Goal: Task Accomplishment & Management: Manage account settings

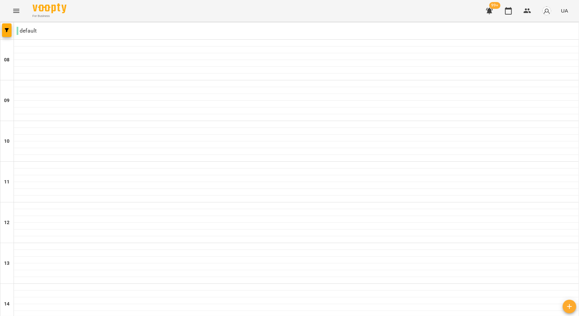
scroll to position [236, 0]
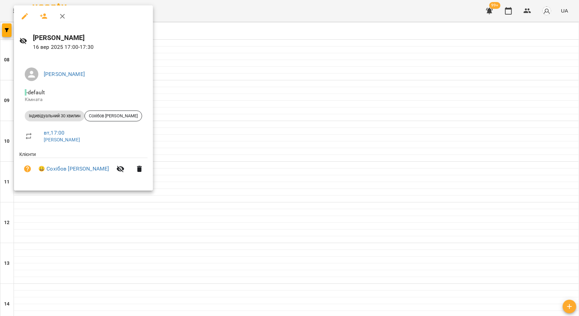
click at [194, 134] on div at bounding box center [289, 158] width 579 height 316
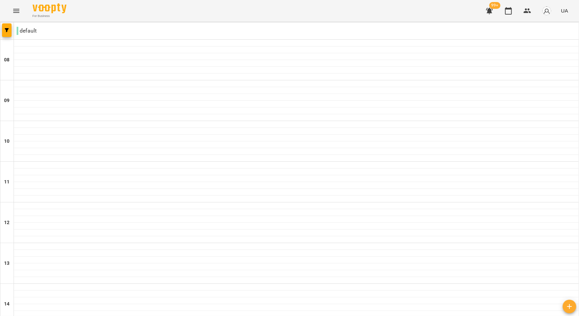
scroll to position [338, 0]
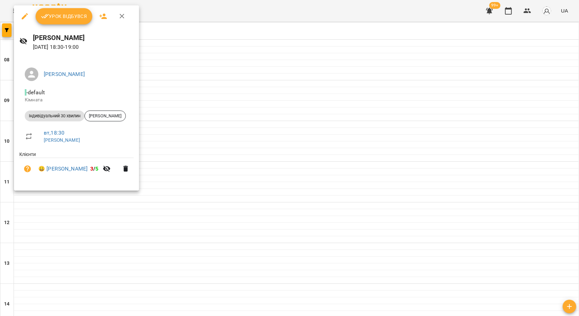
click at [83, 212] on div at bounding box center [289, 158] width 579 height 316
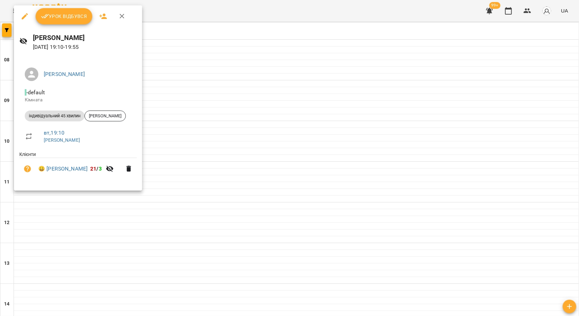
click at [69, 17] on span "Урок відбувся" at bounding box center [64, 16] width 46 height 8
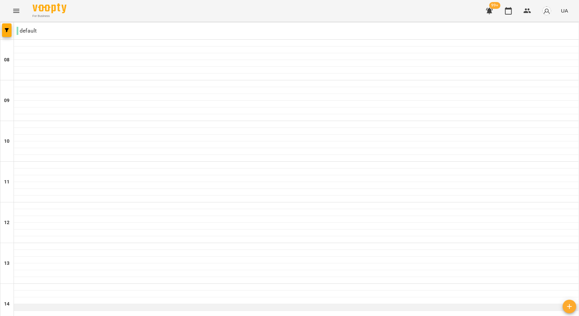
scroll to position [305, 0]
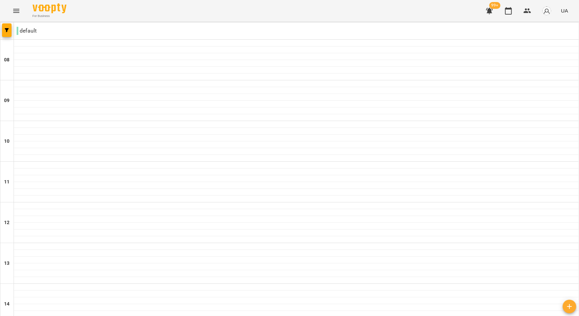
scroll to position [338, 0]
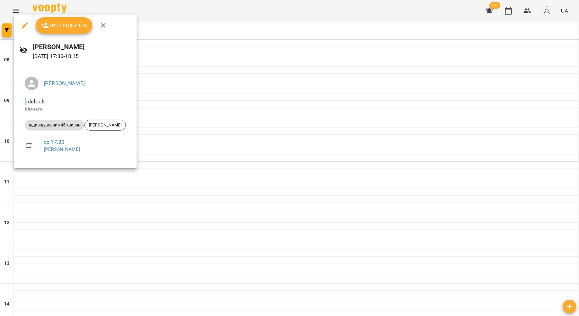
click at [193, 128] on div at bounding box center [289, 158] width 579 height 316
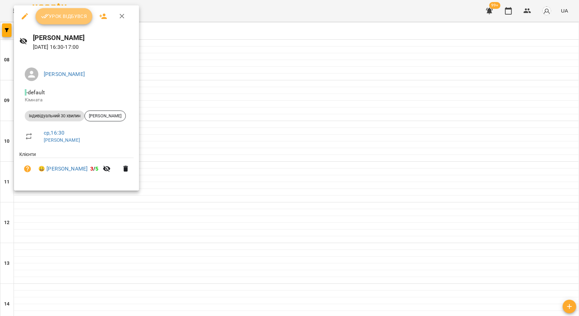
click at [70, 18] on span "Урок відбувся" at bounding box center [64, 16] width 46 height 8
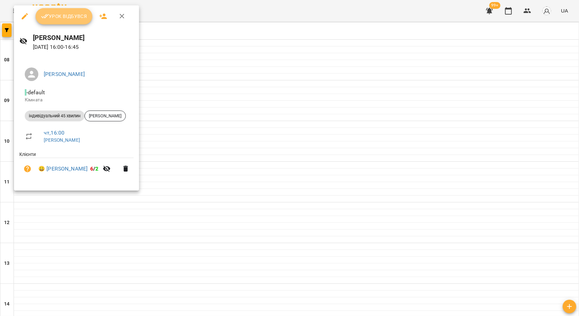
click at [74, 22] on button "Урок відбувся" at bounding box center [64, 16] width 57 height 16
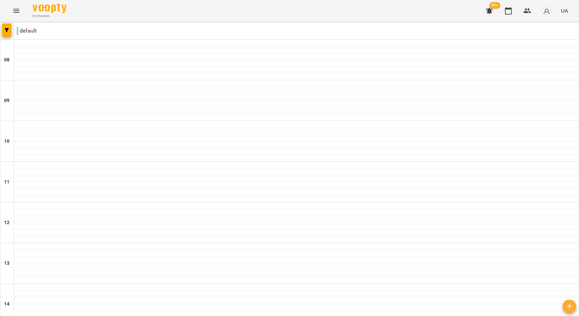
scroll to position [338, 0]
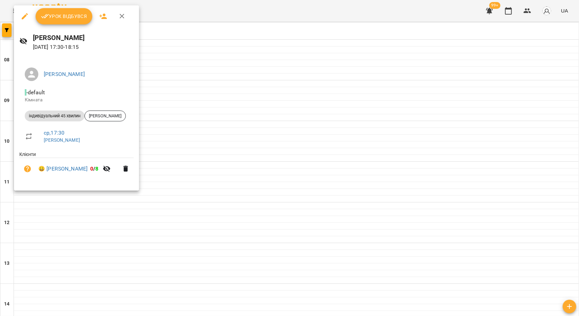
click at [244, 247] on div at bounding box center [289, 158] width 579 height 316
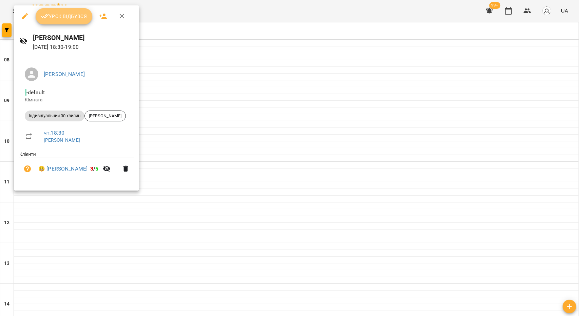
click at [71, 18] on span "Урок відбувся" at bounding box center [64, 16] width 46 height 8
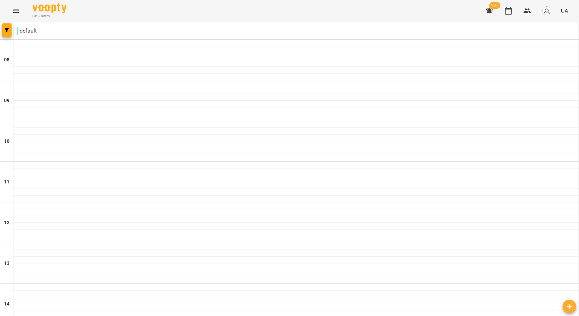
scroll to position [338, 0]
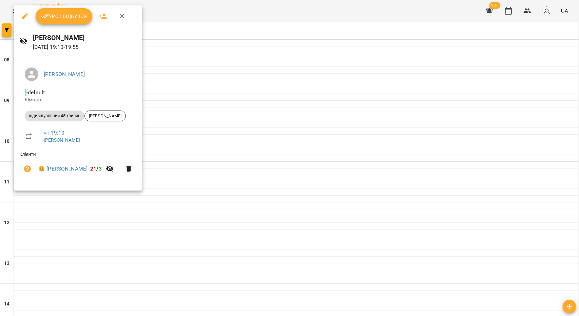
click at [69, 18] on span "Урок відбувся" at bounding box center [64, 16] width 46 height 8
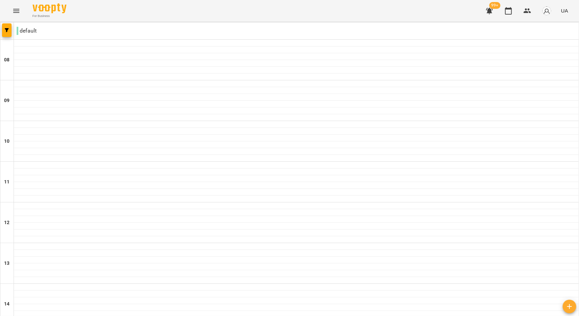
scroll to position [338, 0]
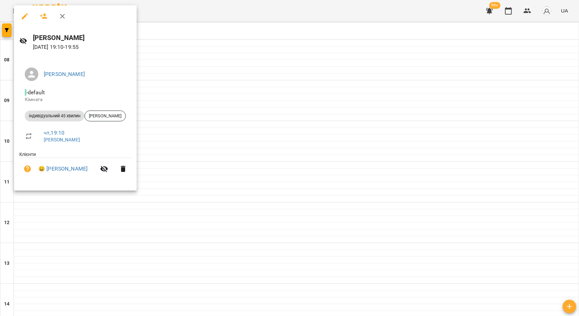
click at [402, 280] on div at bounding box center [289, 158] width 579 height 316
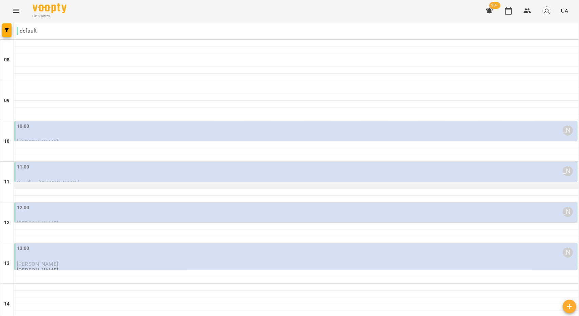
scroll to position [34, 0]
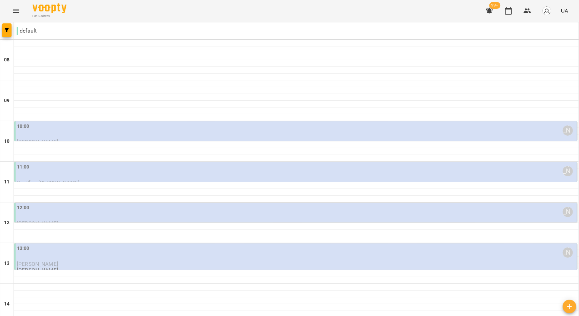
click at [118, 164] on div "11:00 Наталя Бабкіна" at bounding box center [296, 172] width 559 height 16
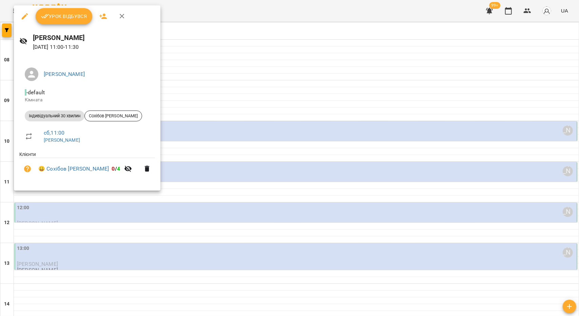
click at [83, 239] on div at bounding box center [289, 158] width 579 height 316
